Goal: Transaction & Acquisition: Purchase product/service

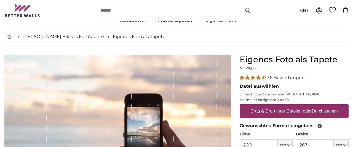
scroll to position [17, 0]
click at [273, 33] on nav "[PERSON_NAME] Bild als Fototapete Eigenes Foto als Tapete" at bounding box center [176, 37] width 344 height 18
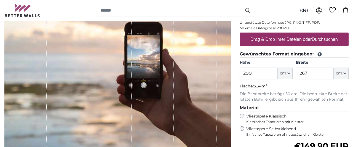
scroll to position [103, 0]
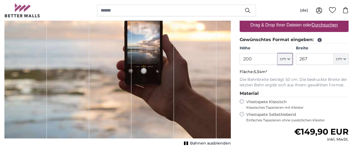
click at [289, 60] on icon "button" at bounding box center [288, 59] width 3 height 3
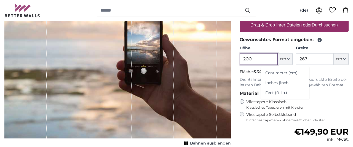
click at [264, 55] on input "200" at bounding box center [258, 59] width 38 height 12
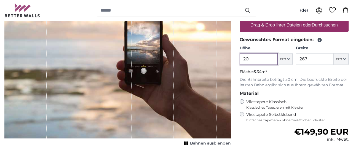
type input "2"
type input "150"
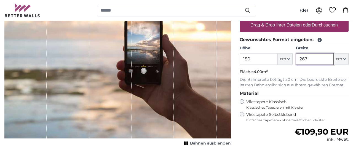
click at [319, 58] on input "267" at bounding box center [315, 59] width 38 height 12
type input "250"
click at [317, 93] on legend "Material" at bounding box center [293, 93] width 109 height 7
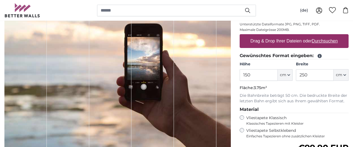
scroll to position [51, 0]
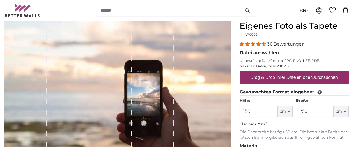
click at [320, 78] on u "Durchsuchen" at bounding box center [325, 77] width 26 height 5
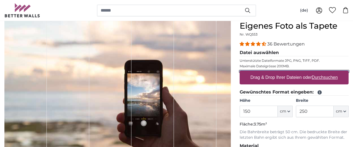
click at [320, 72] on input "Drag & Drop Ihrer Dateien oder Durchsuchen" at bounding box center [293, 72] width 109 height 2
type input "**********"
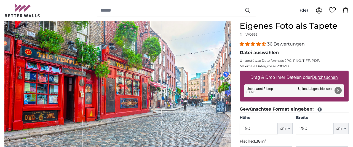
type input "96"
type input "144"
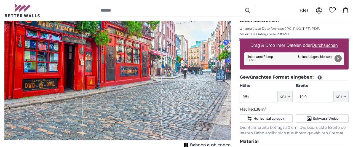
scroll to position [85, 0]
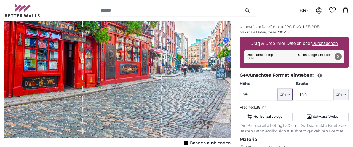
click at [289, 98] on button "cm" at bounding box center [284, 95] width 15 height 12
click at [243, 93] on input "96" at bounding box center [258, 95] width 38 height 12
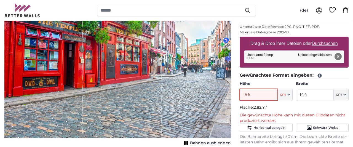
type input "196"
click at [311, 92] on input "144" at bounding box center [315, 95] width 38 height 12
type input "1"
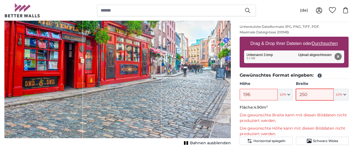
type input "250"
